Goal: Information Seeking & Learning: Learn about a topic

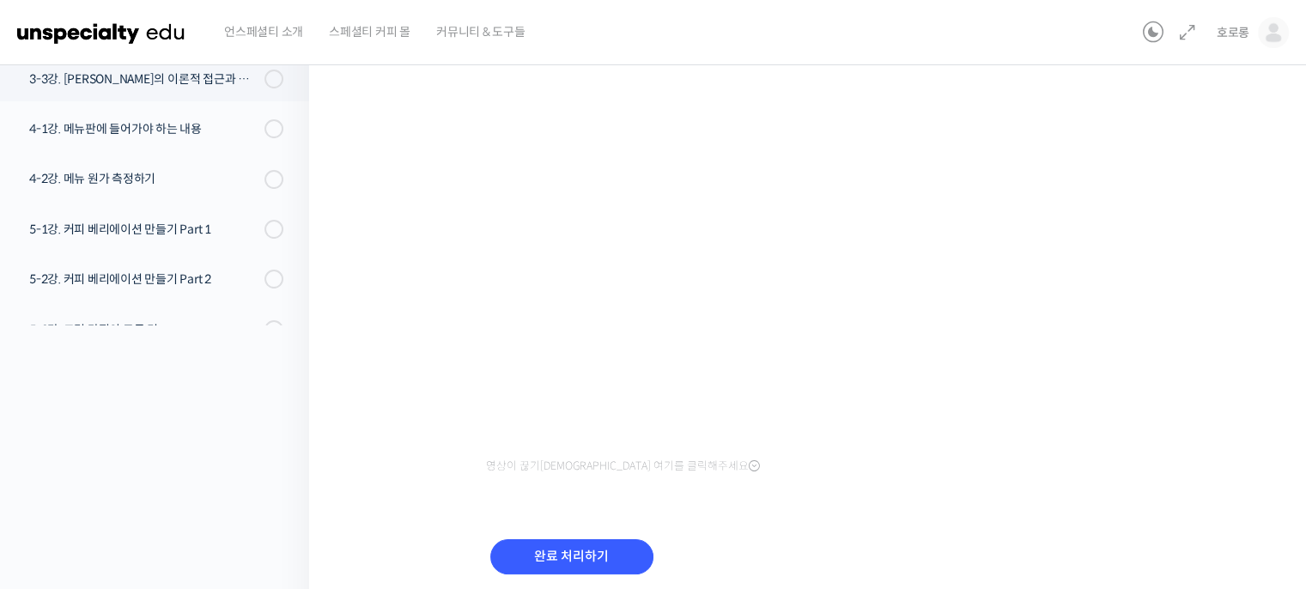
scroll to position [261, 0]
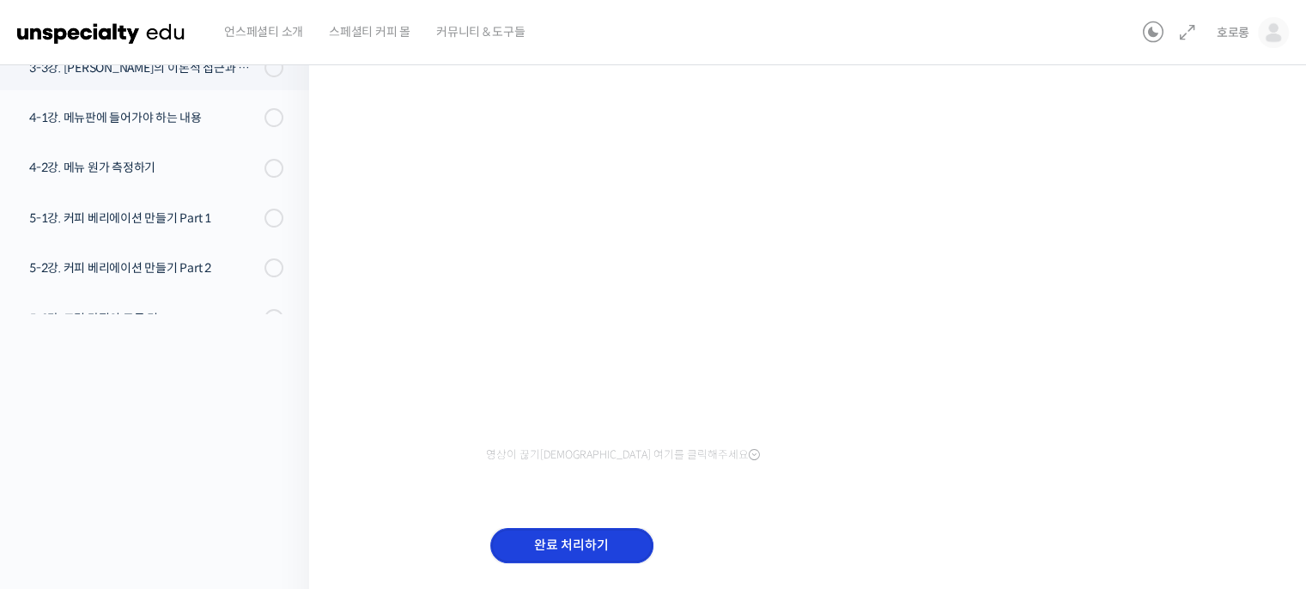
click at [531, 534] on input "완료 처리하기" at bounding box center [571, 545] width 163 height 35
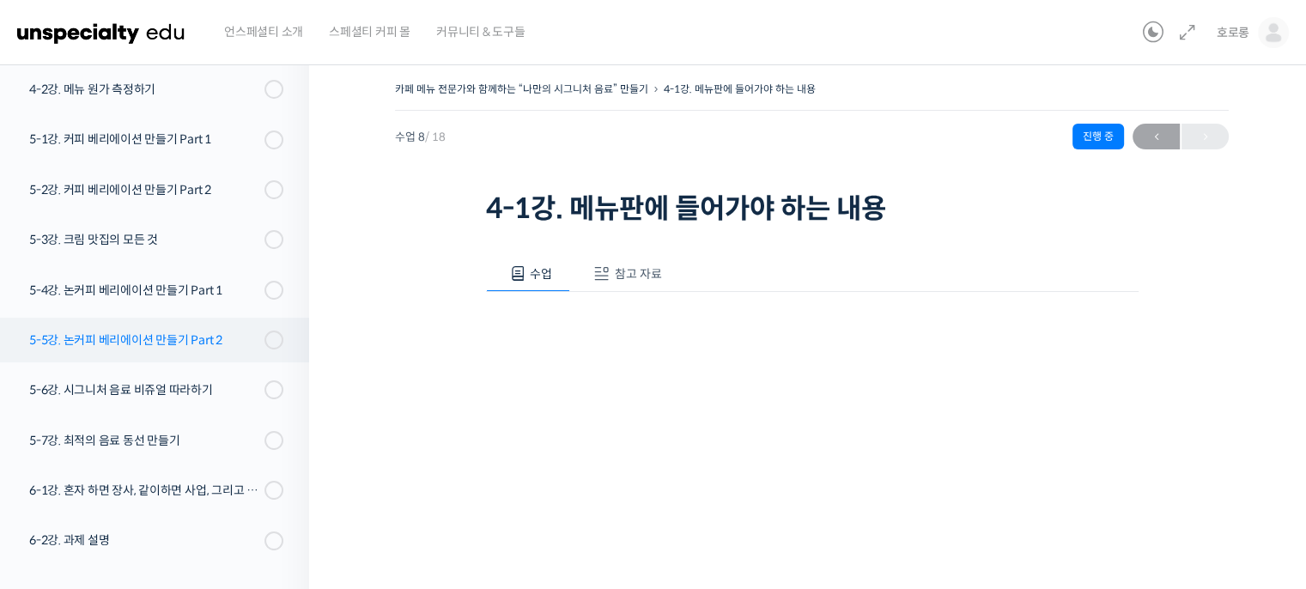
scroll to position [629, 0]
click at [1233, 33] on span "호로롱" at bounding box center [1233, 32] width 33 height 15
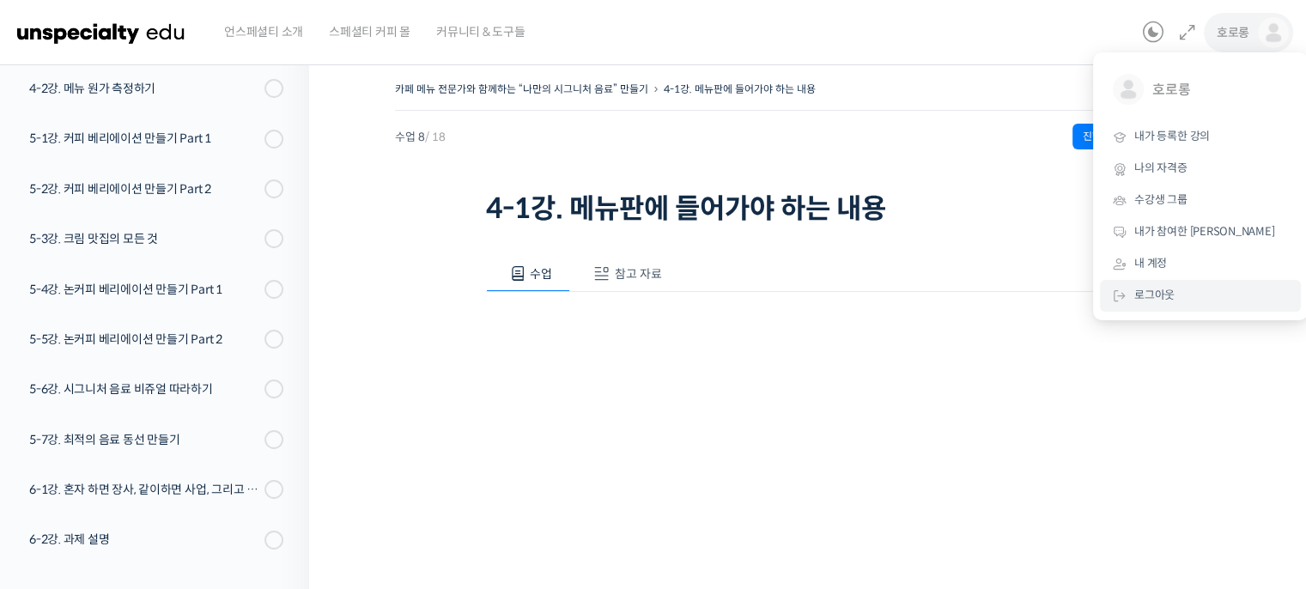
click at [1146, 301] on span "로그아웃" at bounding box center [1154, 295] width 40 height 15
